Goal: Check status: Check status

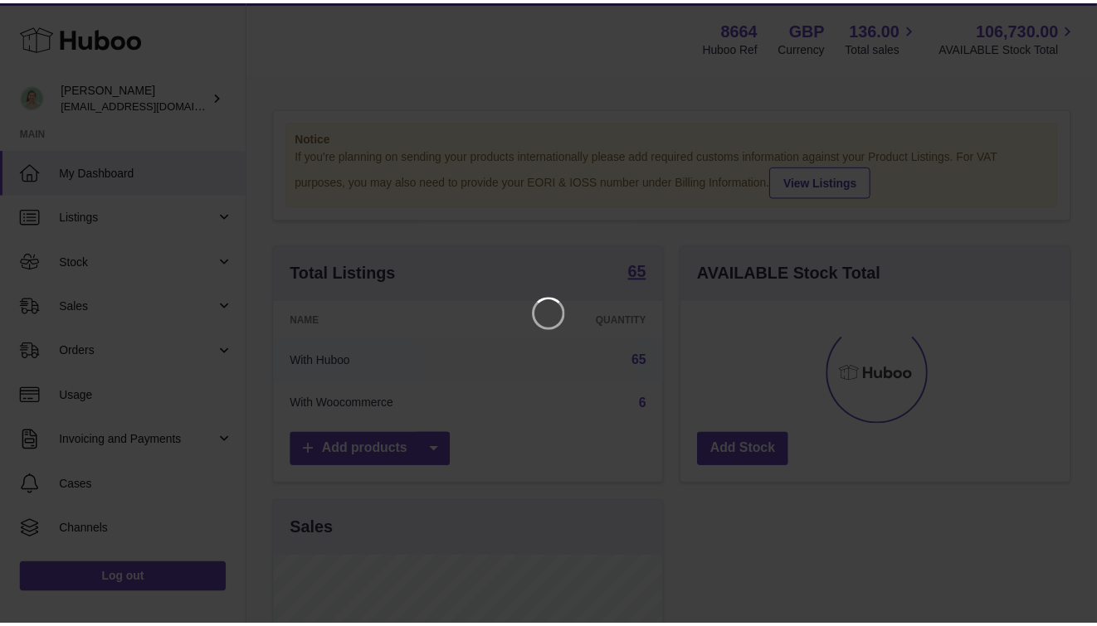
scroll to position [259, 393]
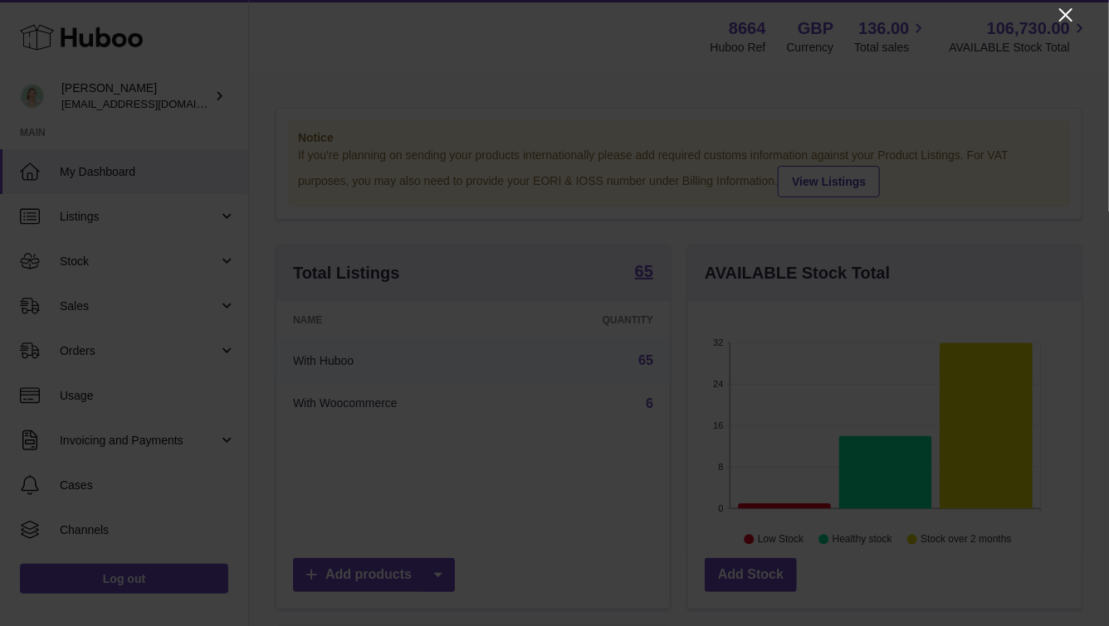
click at [1072, 20] on icon "Close" at bounding box center [1065, 15] width 20 height 20
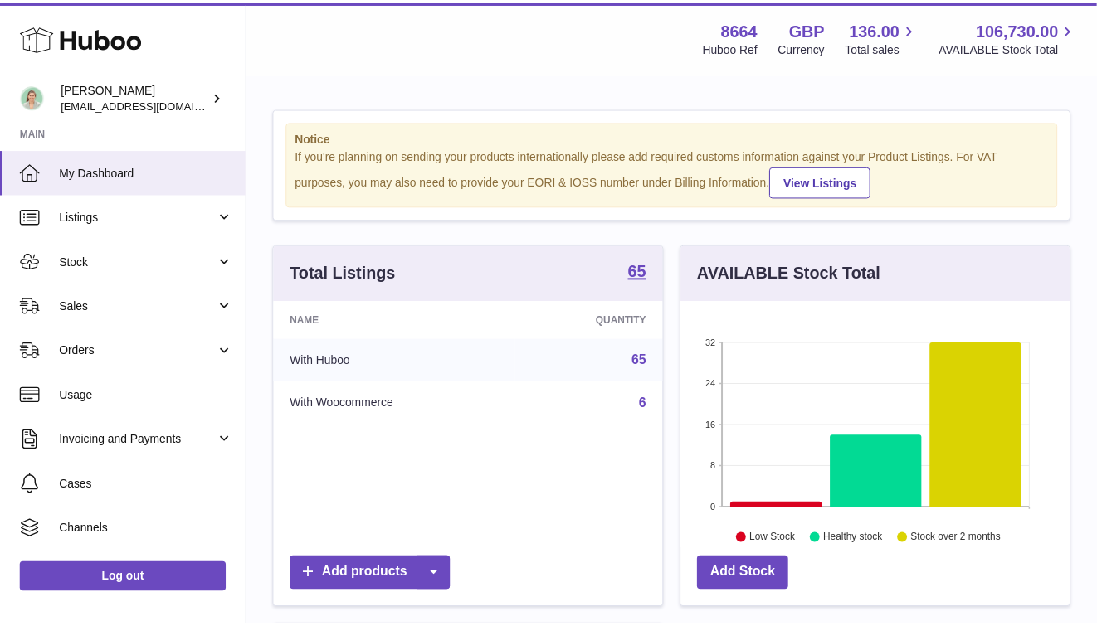
scroll to position [829457, 829327]
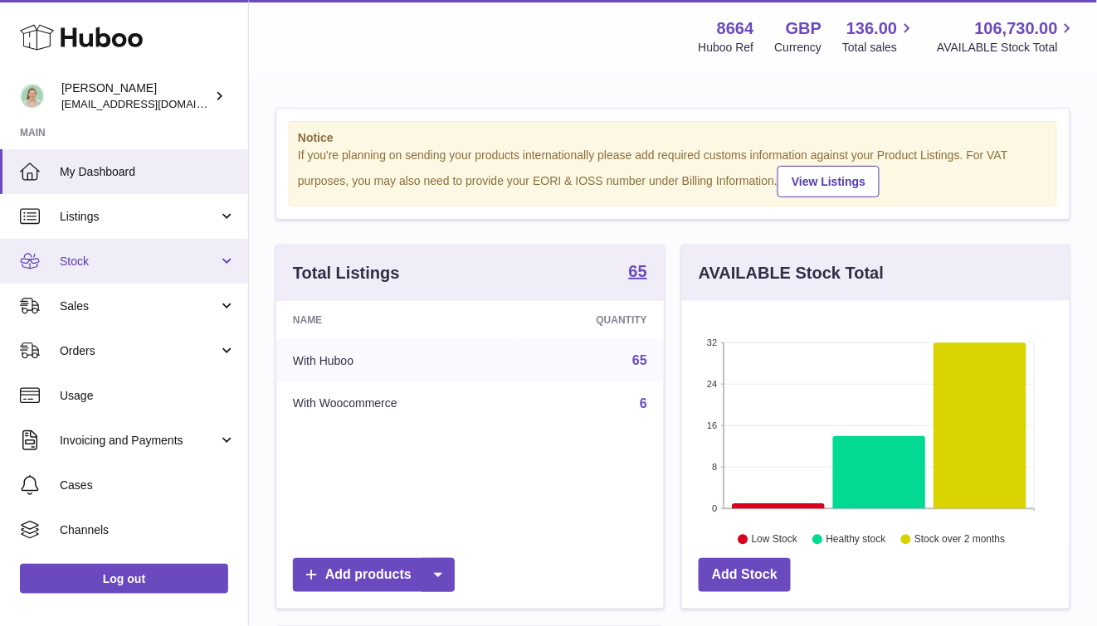
click at [235, 255] on link "Stock" at bounding box center [124, 261] width 248 height 45
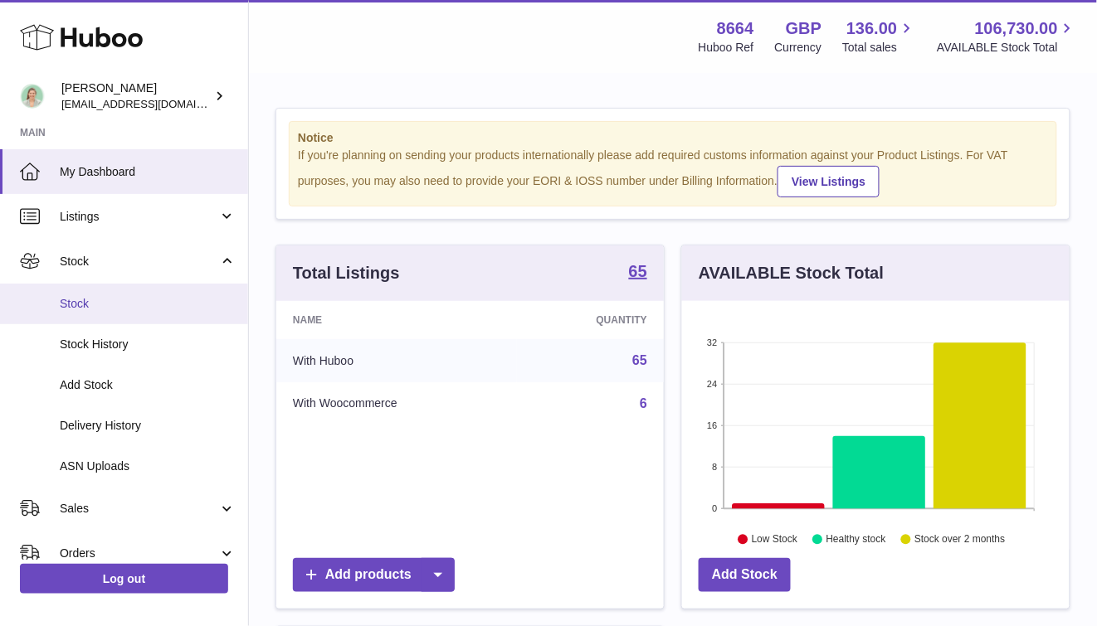
click at [167, 296] on span "Stock" at bounding box center [148, 304] width 176 height 16
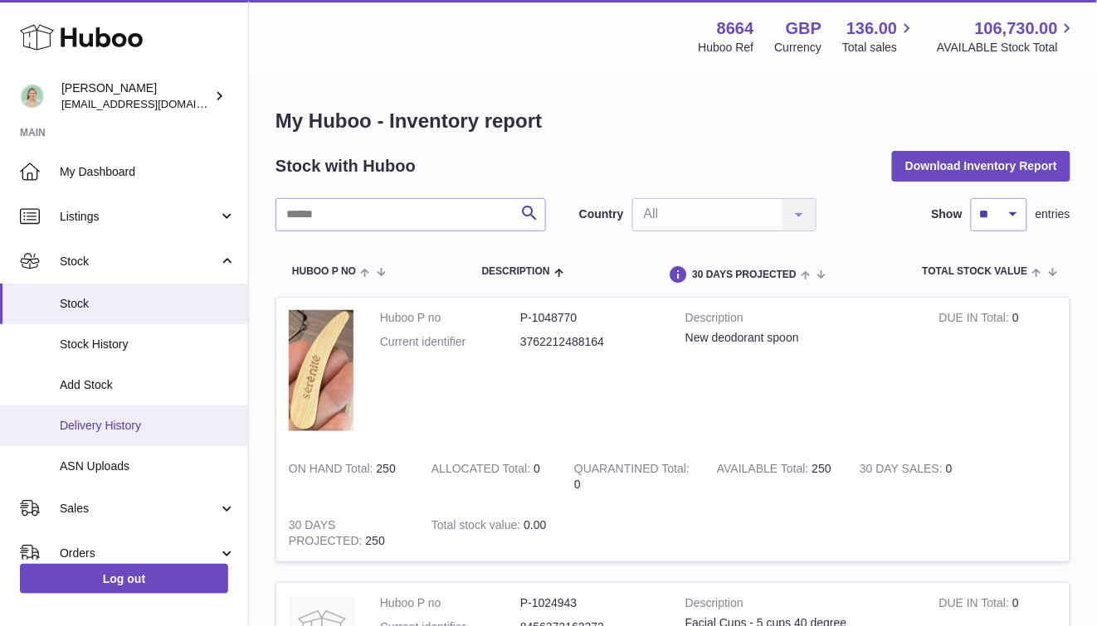
click at [136, 422] on span "Delivery History" at bounding box center [148, 426] width 176 height 16
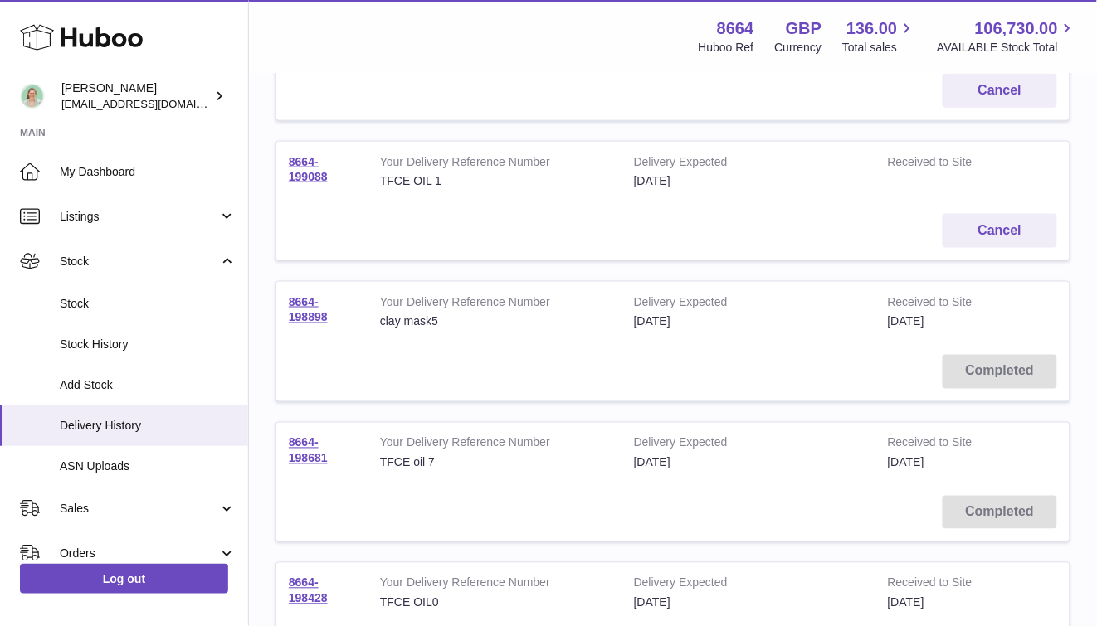
scroll to position [444, 0]
click at [323, 453] on link "8664-198681" at bounding box center [308, 450] width 39 height 29
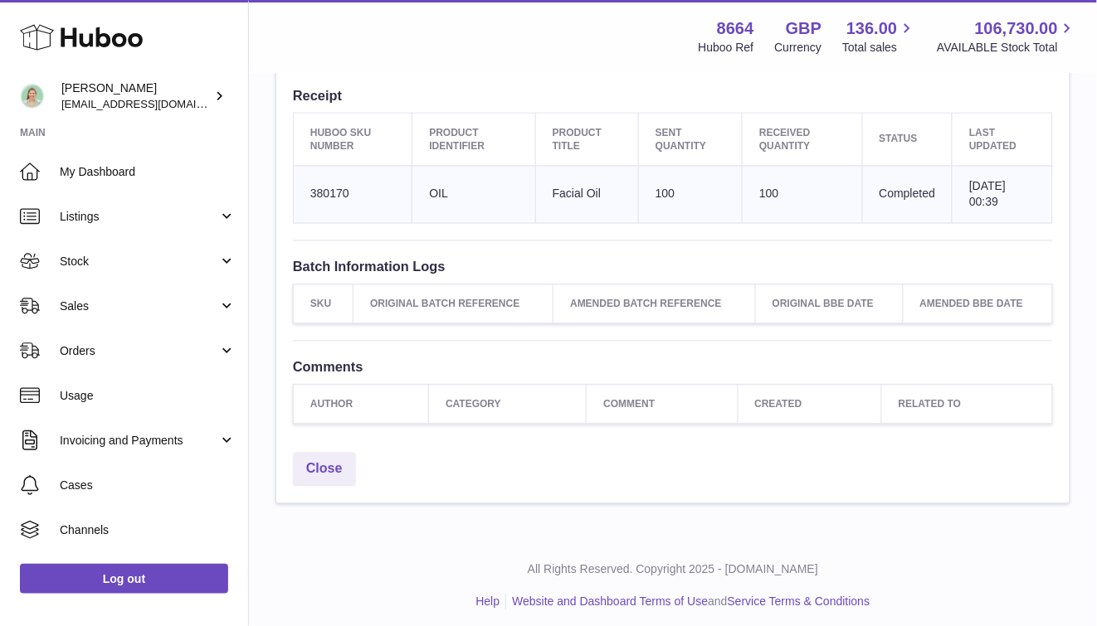
scroll to position [604, 0]
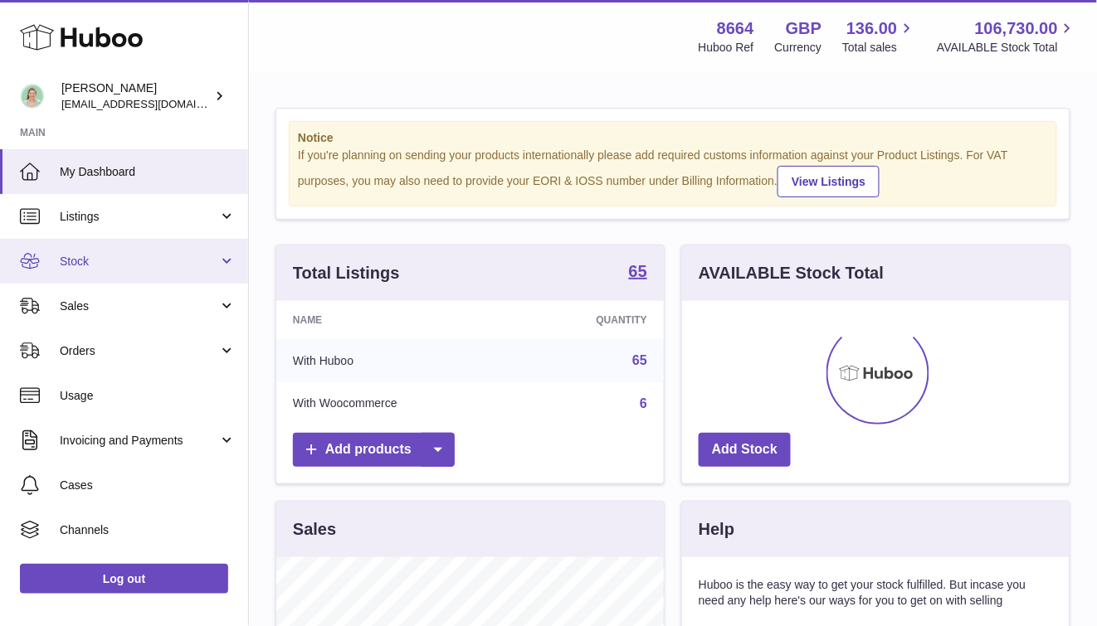
scroll to position [259, 387]
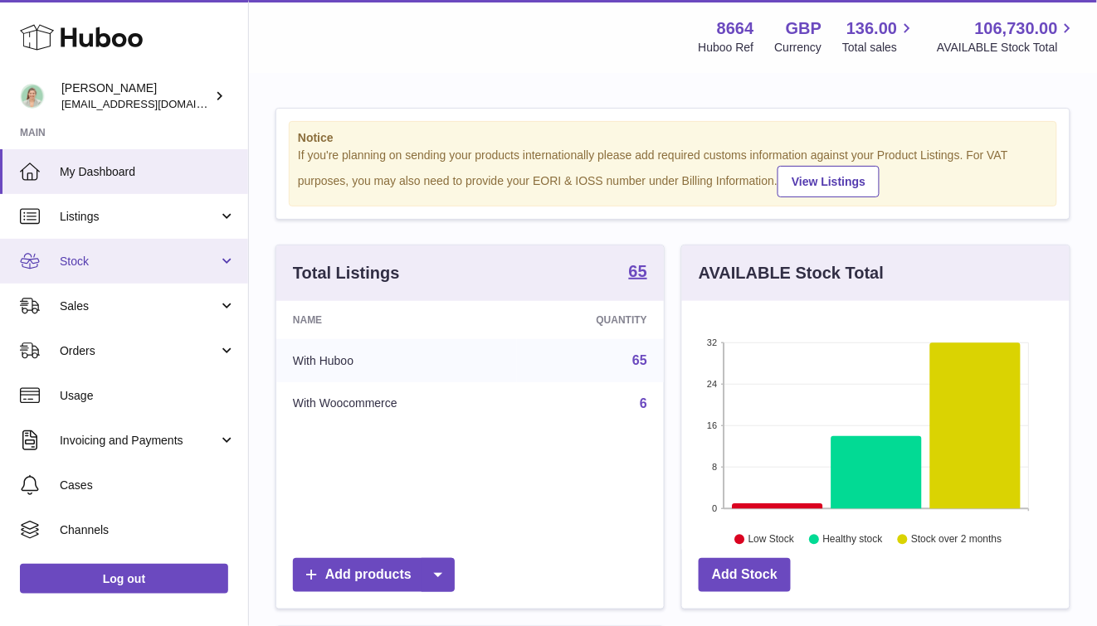
click at [160, 258] on span "Stock" at bounding box center [139, 262] width 158 height 16
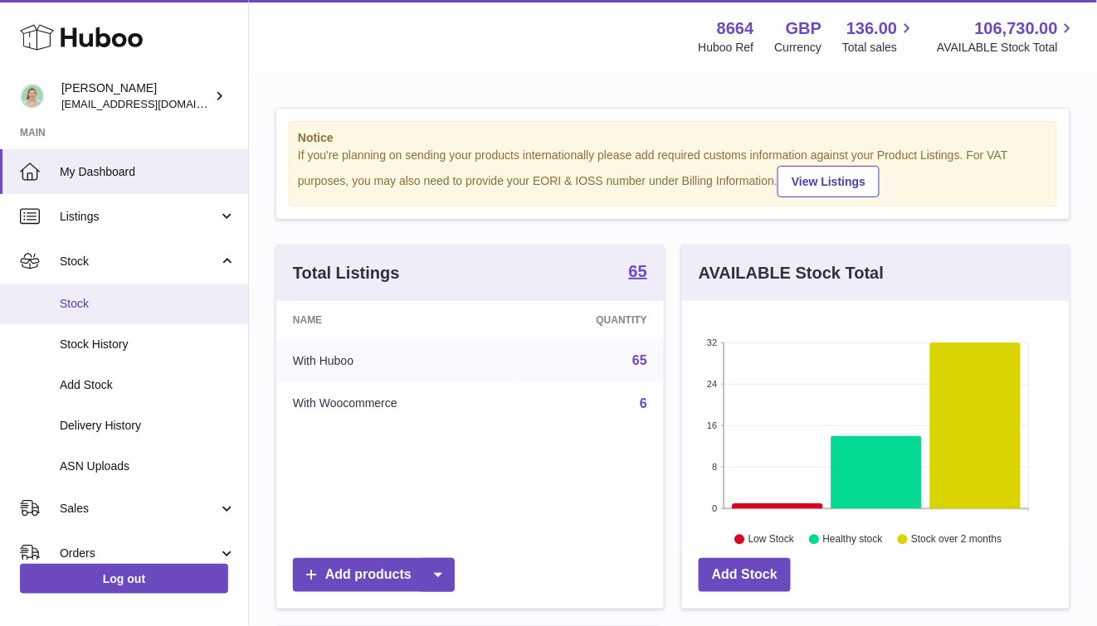
click at [155, 311] on span "Stock" at bounding box center [148, 304] width 176 height 16
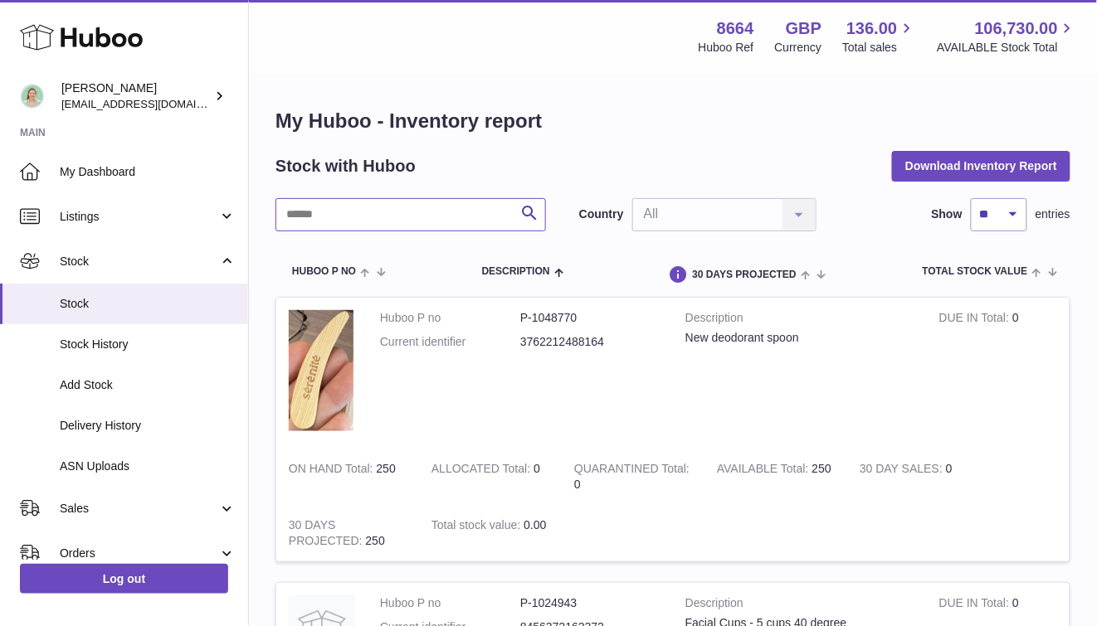
click at [412, 219] on input "text" at bounding box center [410, 214] width 270 height 33
type input "****"
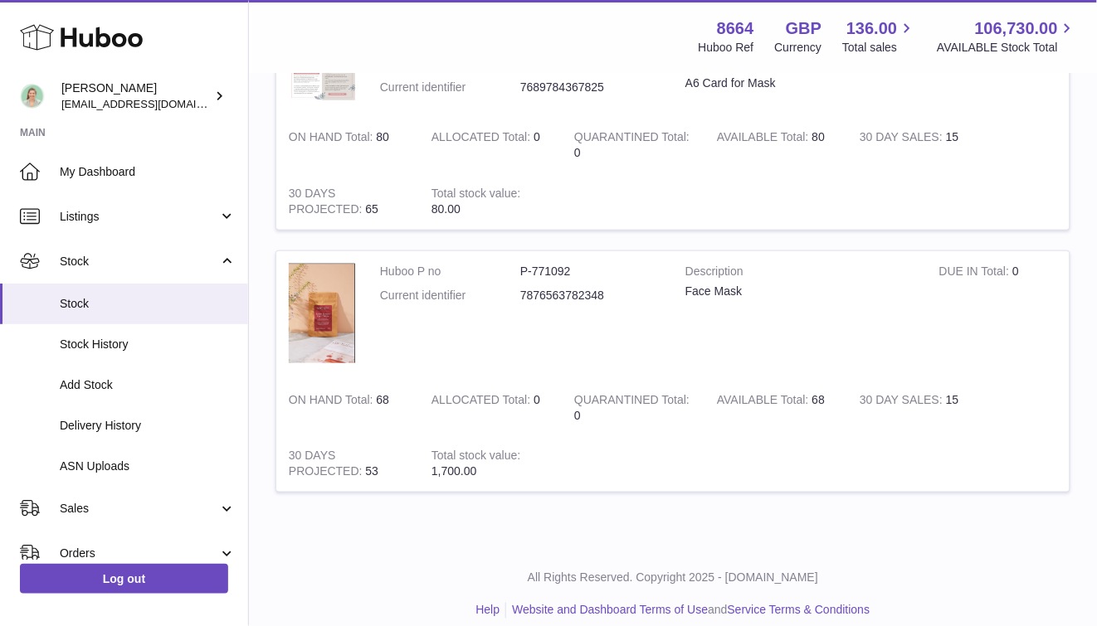
scroll to position [270, 0]
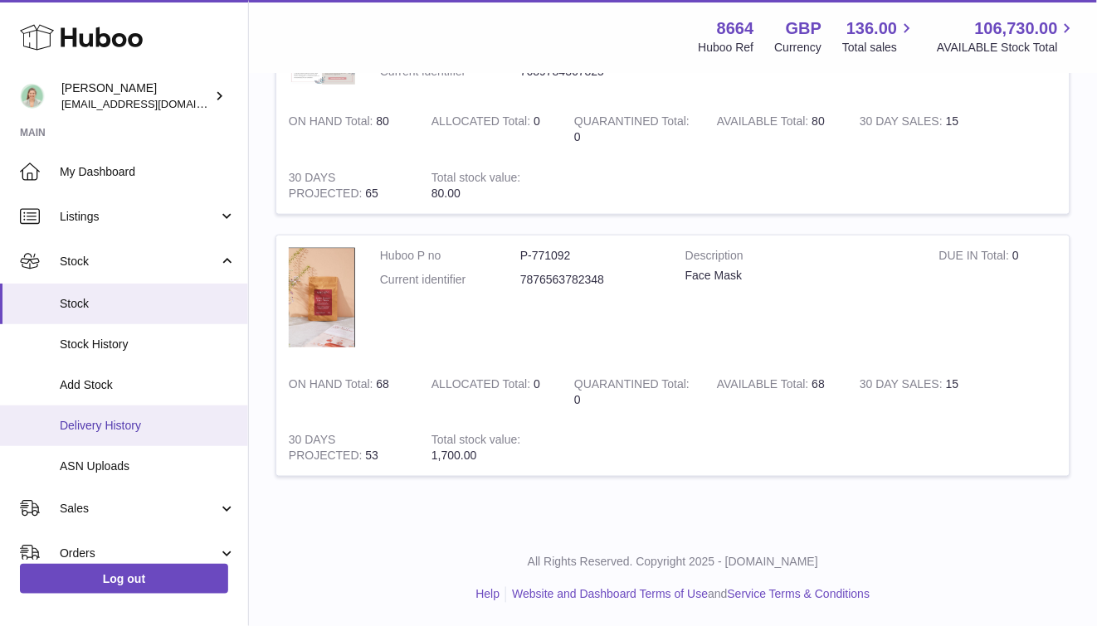
click at [141, 424] on span "Delivery History" at bounding box center [148, 426] width 176 height 16
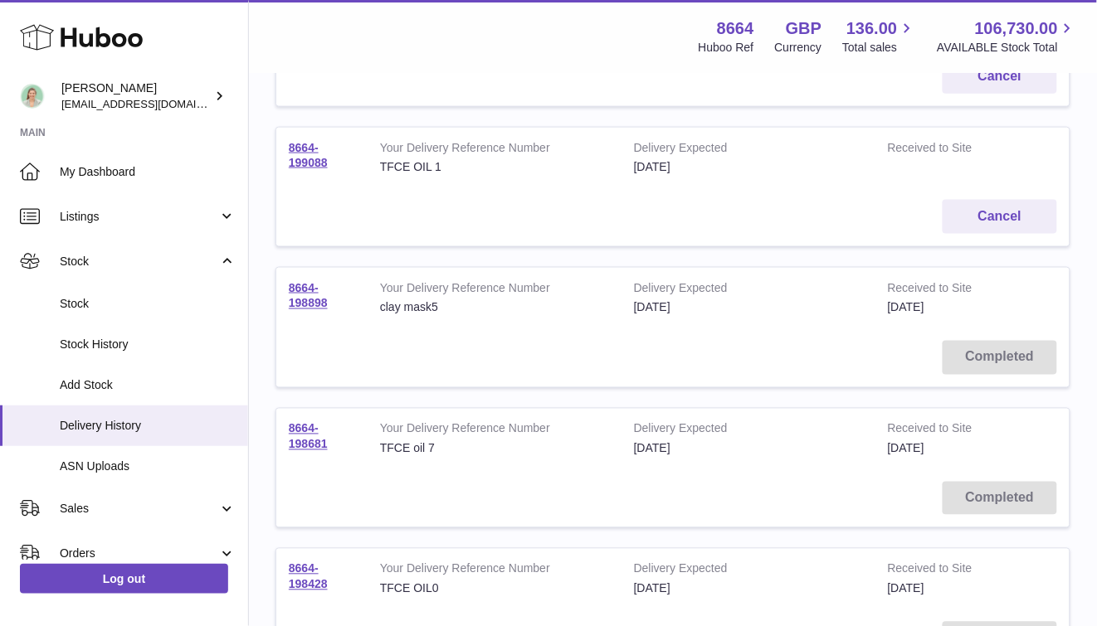
scroll to position [458, 0]
click at [299, 295] on link "8664-198898" at bounding box center [308, 294] width 39 height 29
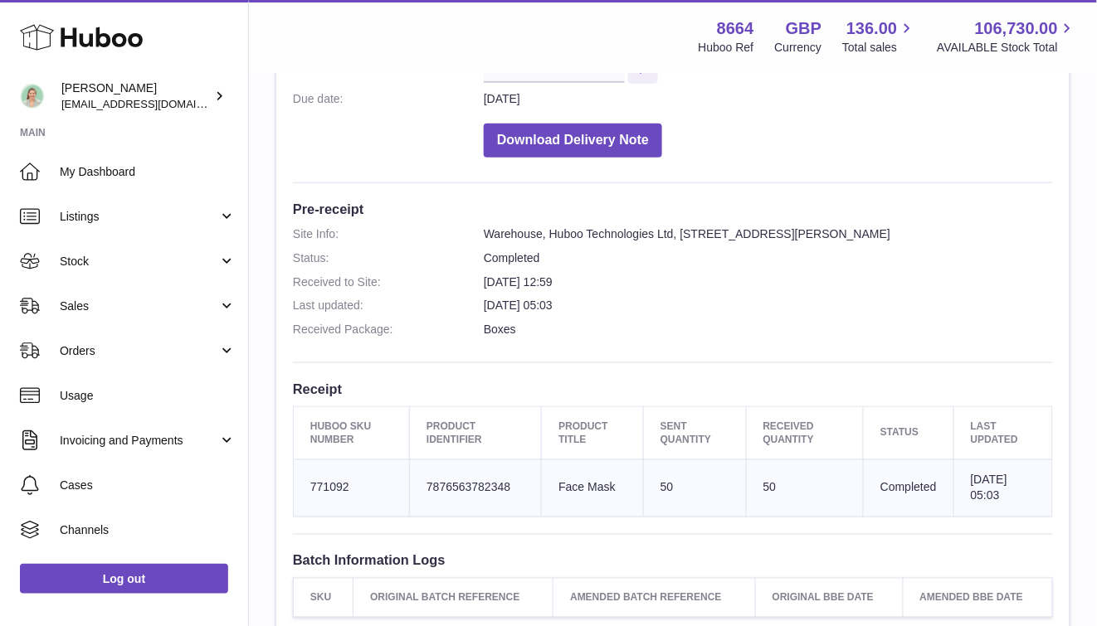
scroll to position [332, 0]
